Goal: Communication & Community: Answer question/provide support

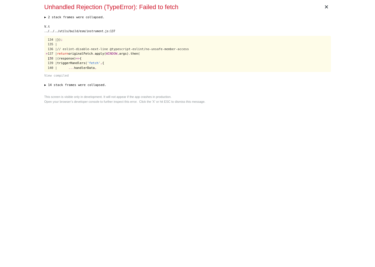
click at [240, 48] on pre "134 | }) ; 135 | 136 | // eslint-disable-next-line @typescript-eslint/no-unsafe…" at bounding box center [187, 54] width 286 height 36
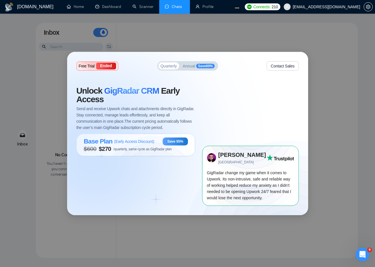
click at [207, 169] on div "GigRadar change my game when it comes to Upwork. Its non-intrusive, safe and re…" at bounding box center [250, 184] width 87 height 31
click at [205, 8] on link "Profile" at bounding box center [204, 6] width 18 height 5
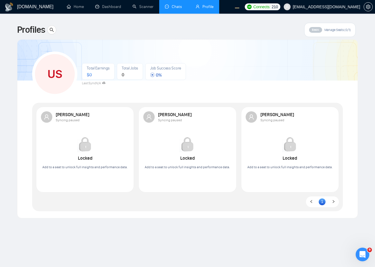
click at [166, 9] on link "Chats" at bounding box center [174, 6] width 19 height 5
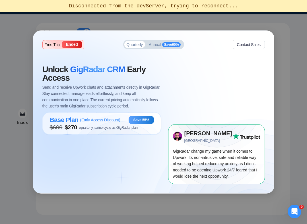
click at [215, 45] on div "Free Trial Ended Quarterly Annual Save 60 % Contact Sales" at bounding box center [153, 44] width 222 height 9
